Goal: Transaction & Acquisition: Purchase product/service

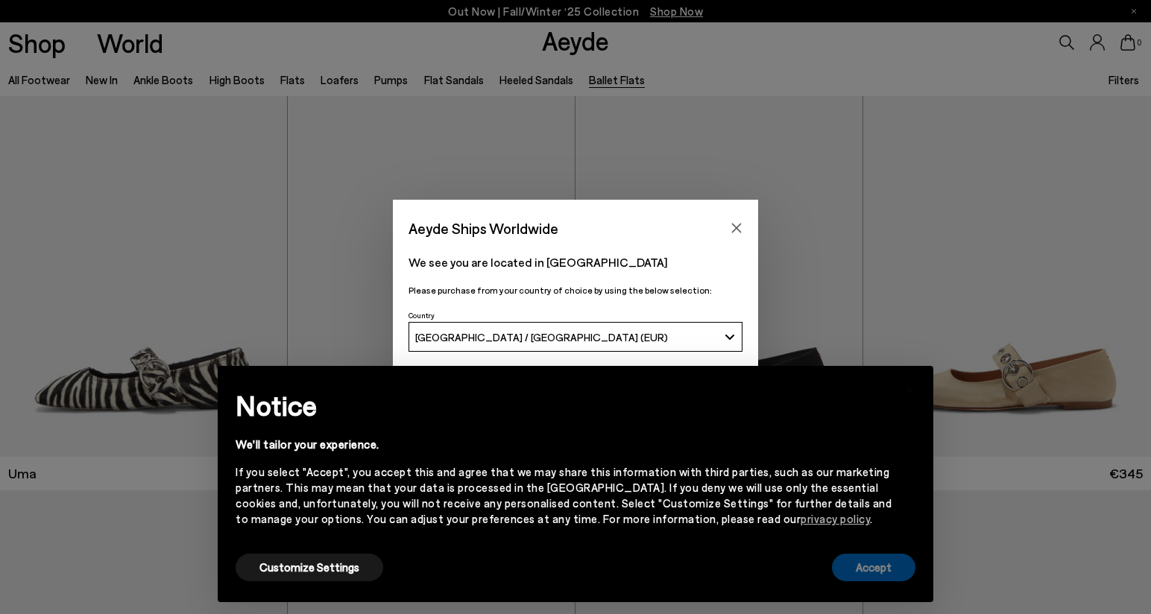
click at [904, 564] on button "Accept" at bounding box center [873, 568] width 83 height 28
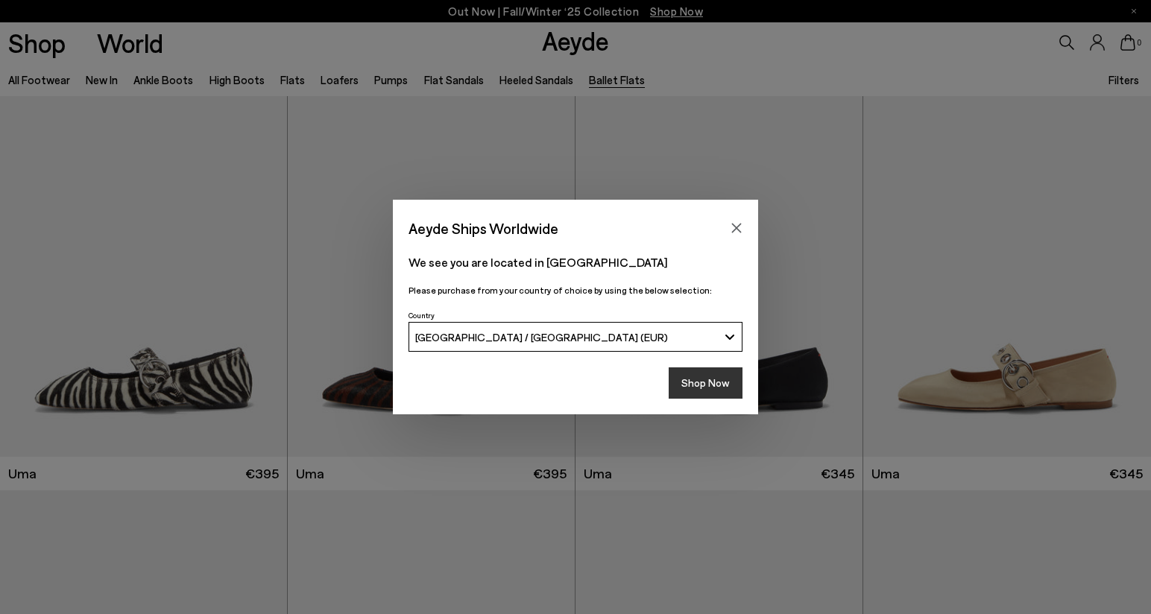
click at [716, 373] on button "Shop Now" at bounding box center [706, 382] width 74 height 31
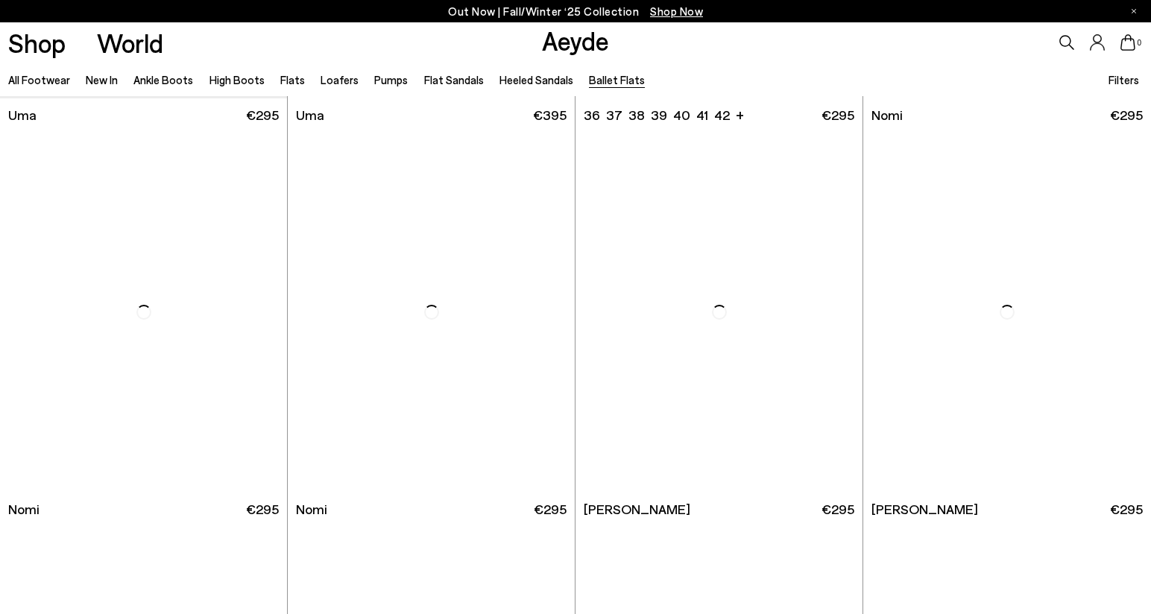
scroll to position [1938, 0]
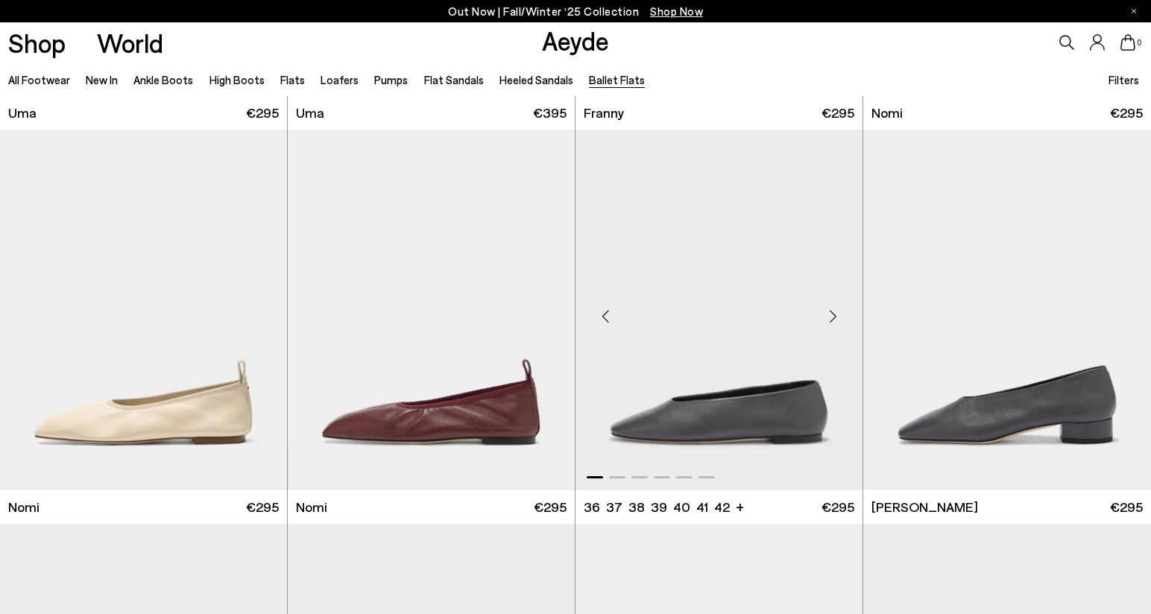
click at [834, 321] on div "Next slide" at bounding box center [832, 316] width 45 height 45
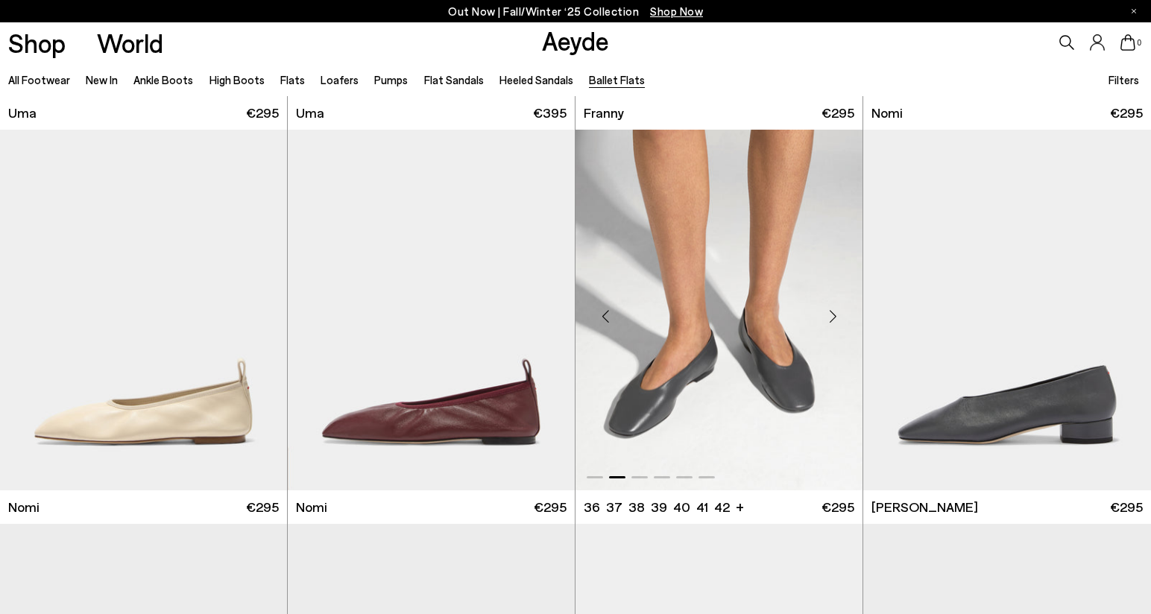
click at [834, 321] on div "Next slide" at bounding box center [832, 316] width 45 height 45
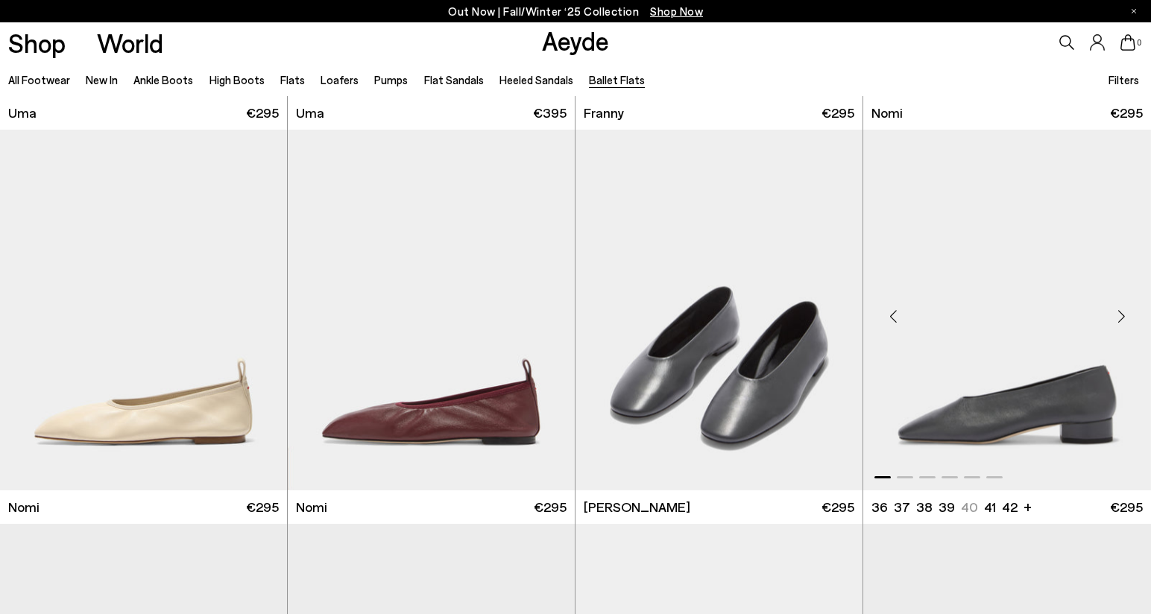
click at [1125, 321] on div "Next slide" at bounding box center [1121, 316] width 45 height 45
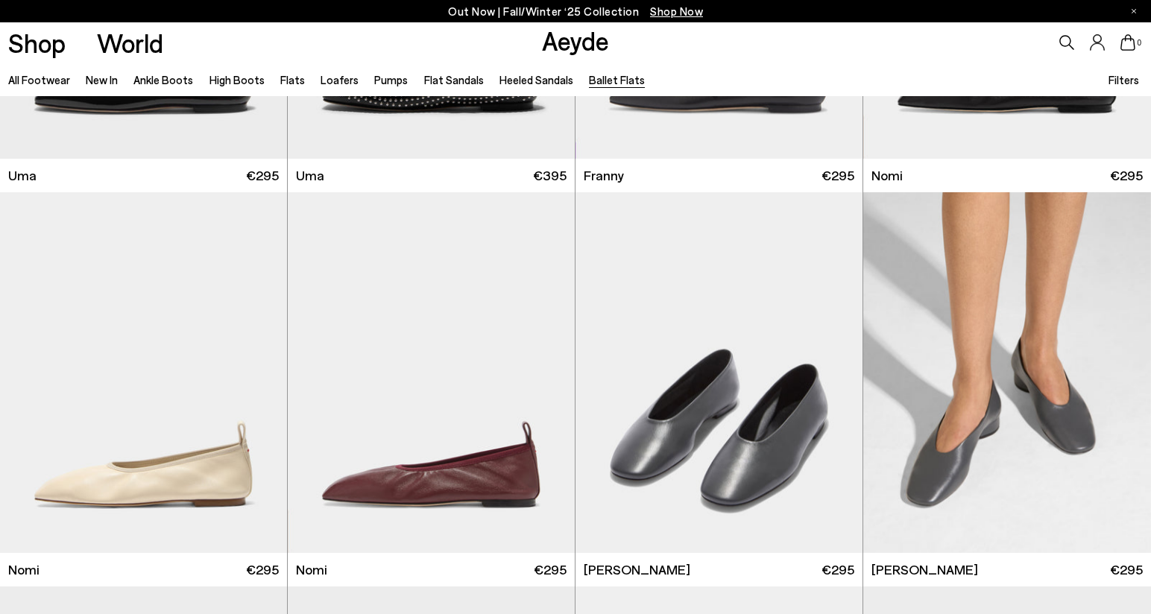
scroll to position [1863, 0]
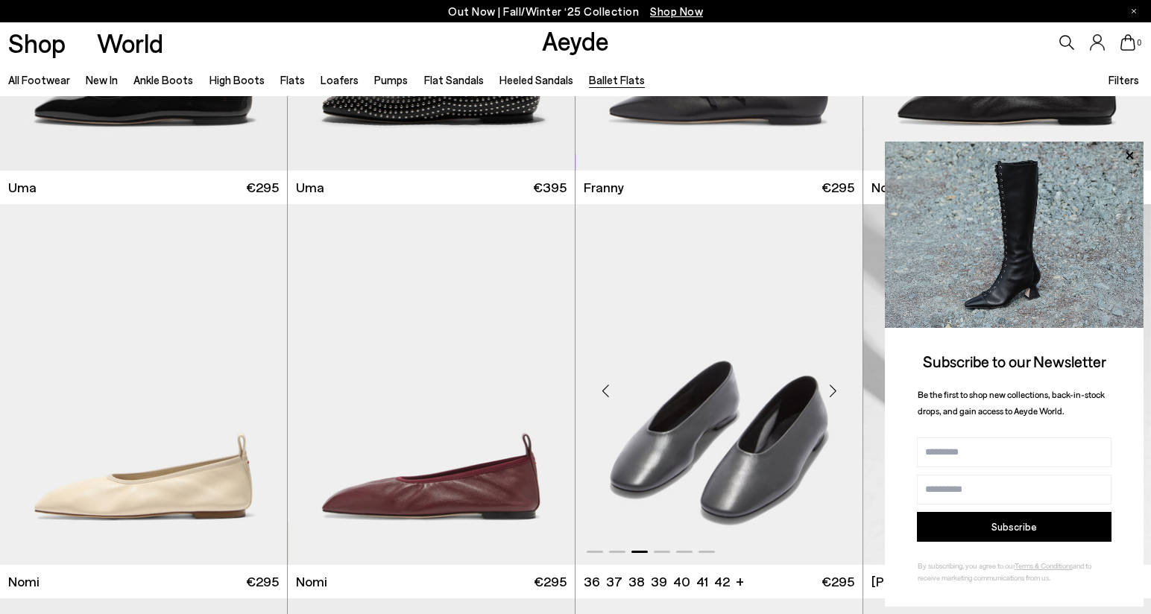
click at [836, 390] on div "Next slide" at bounding box center [832, 390] width 45 height 45
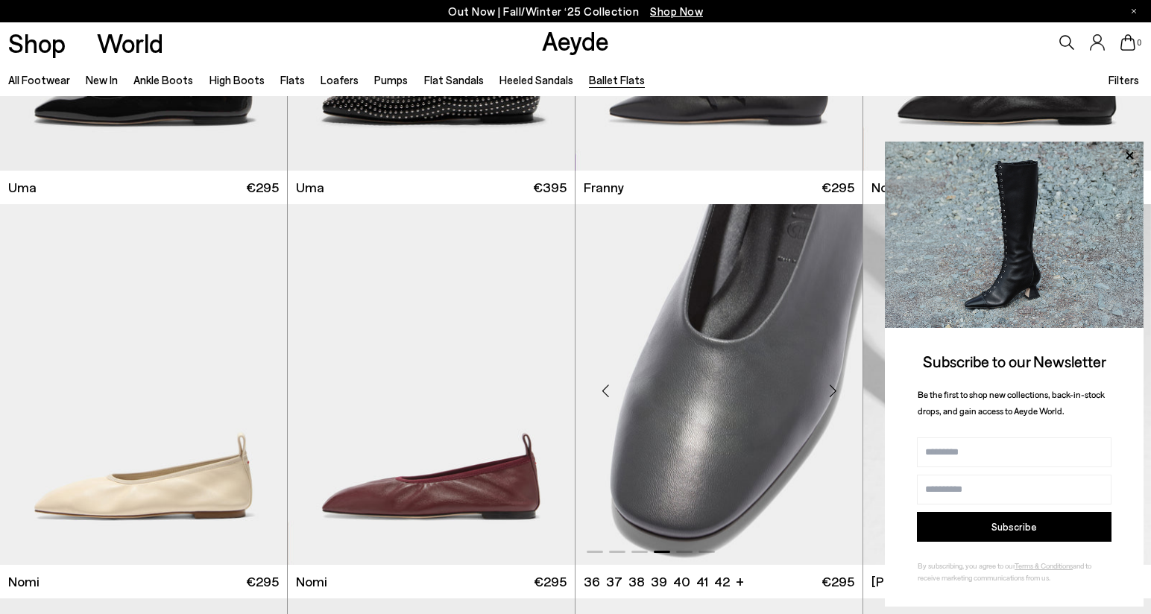
click at [836, 390] on div "Next slide" at bounding box center [832, 390] width 45 height 45
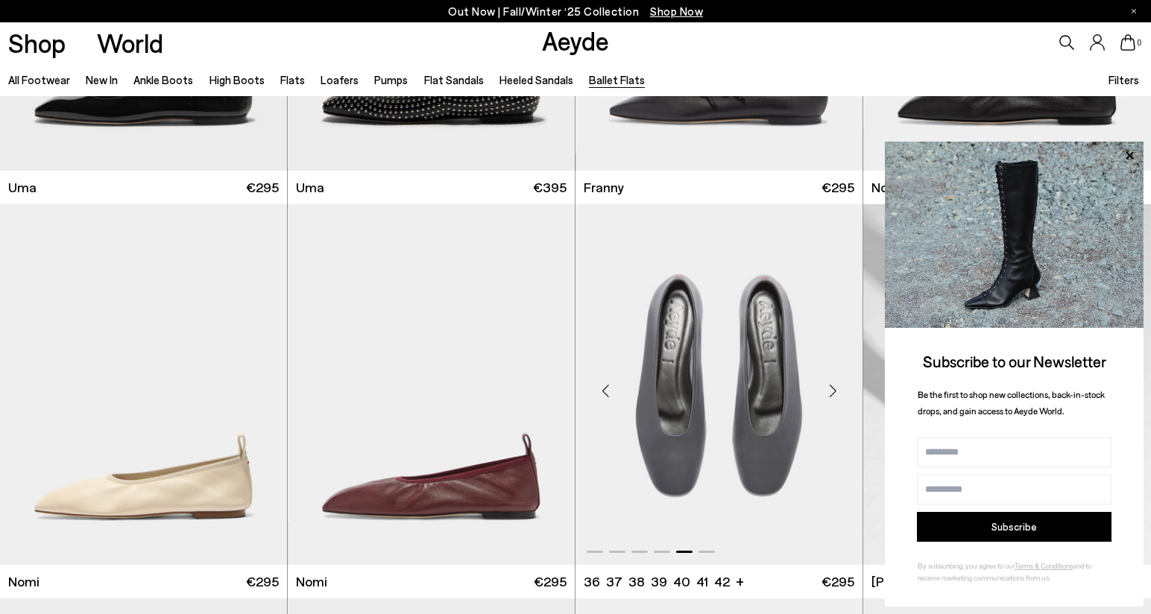
click at [836, 390] on div "Next slide" at bounding box center [832, 390] width 45 height 45
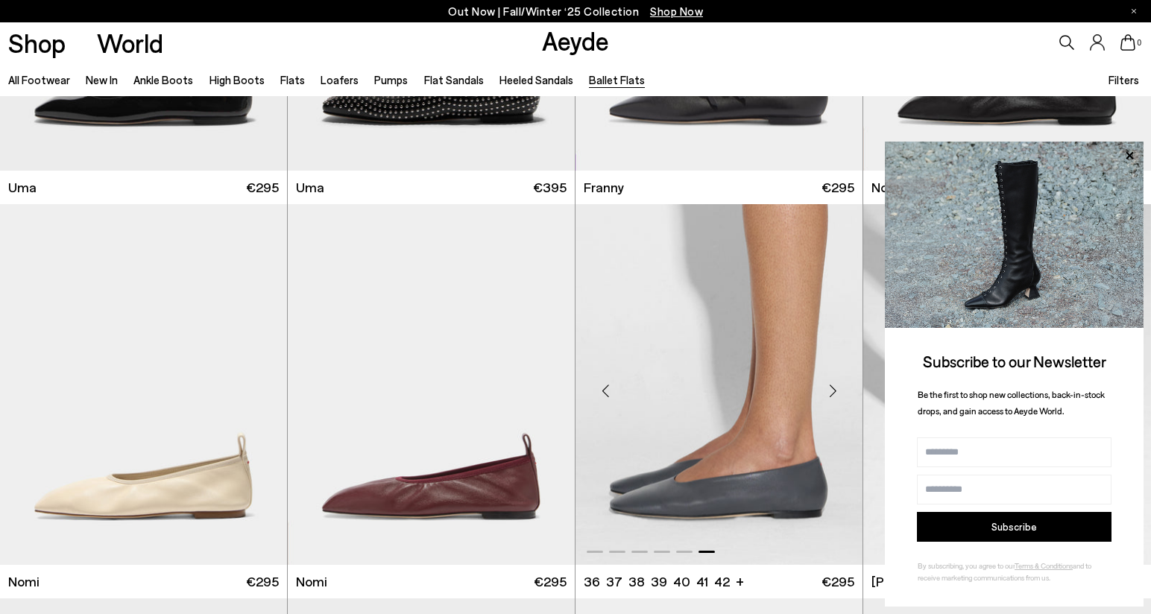
click at [836, 390] on div "Next slide" at bounding box center [832, 390] width 45 height 45
